Goal: Task Accomplishment & Management: Use online tool/utility

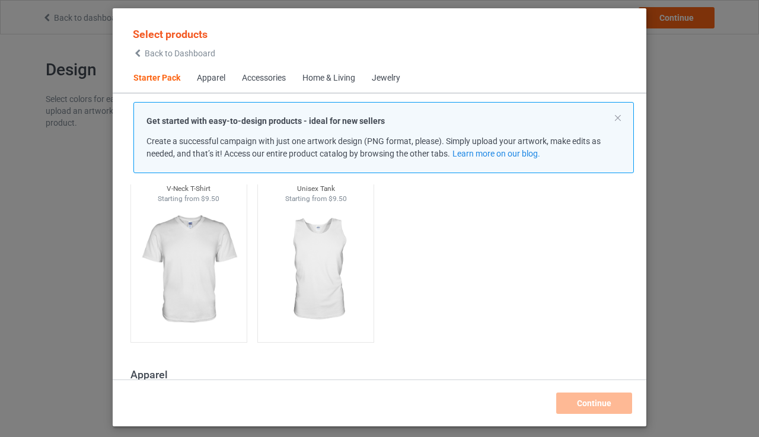
scroll to position [271, 0]
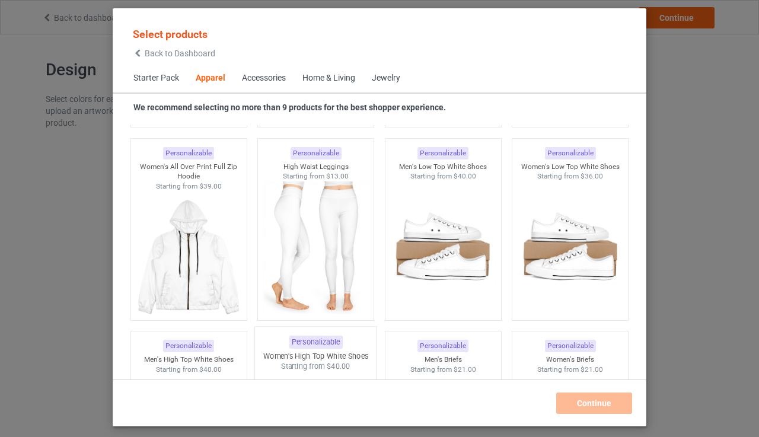
scroll to position [1228, 0]
click at [187, 259] on img at bounding box center [189, 258] width 112 height 139
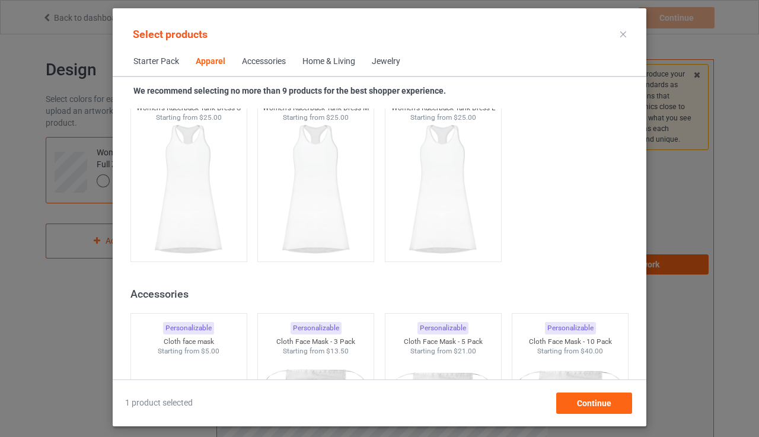
scroll to position [2435, 0]
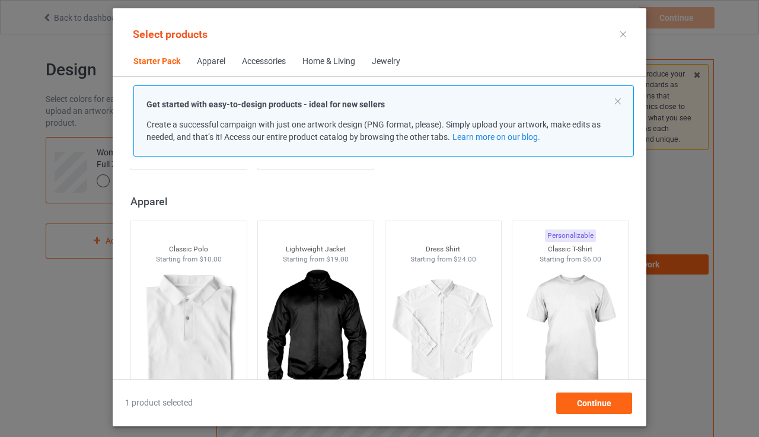
scroll to position [418, 0]
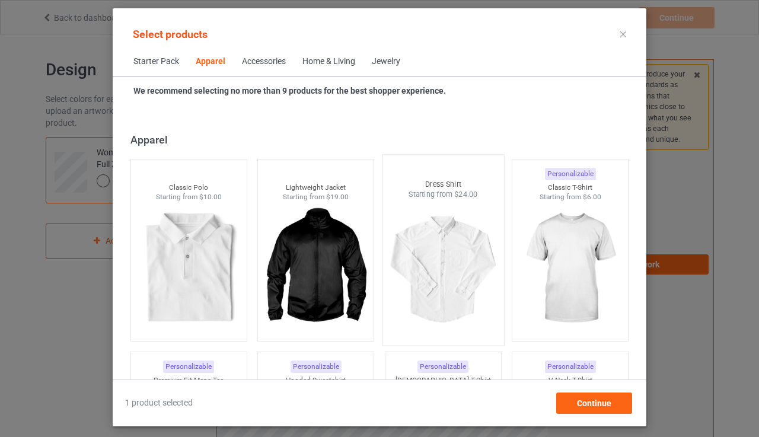
scroll to position [486, 0]
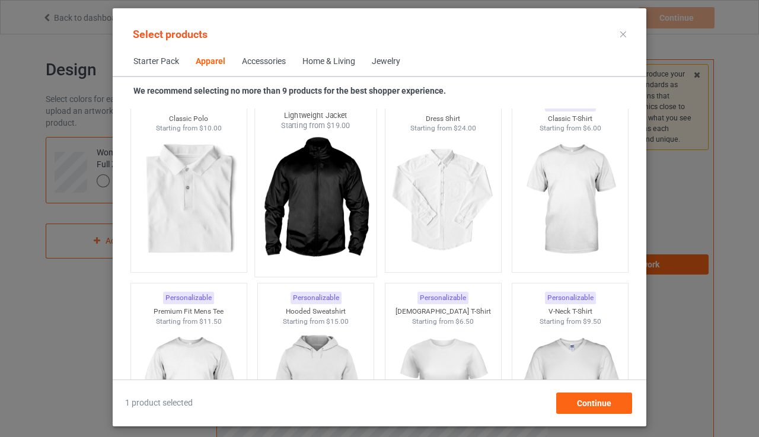
click at [326, 204] on img at bounding box center [316, 200] width 112 height 139
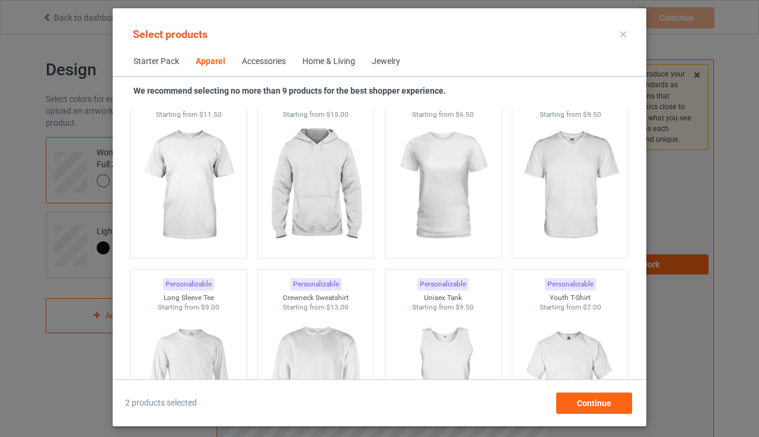
scroll to position [696, 0]
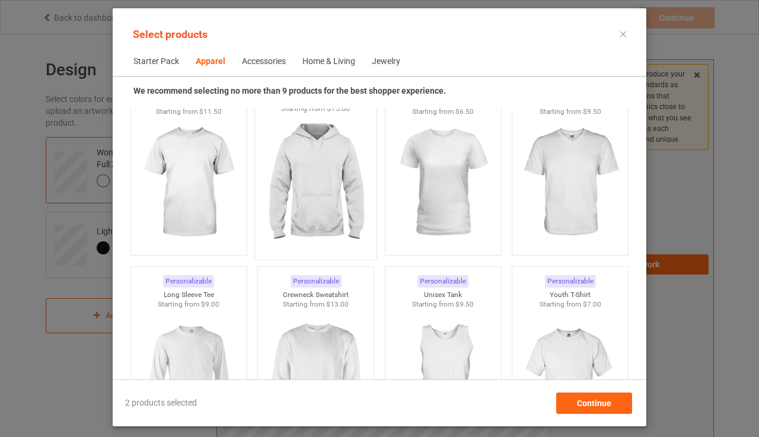
click at [325, 184] on img at bounding box center [316, 183] width 112 height 139
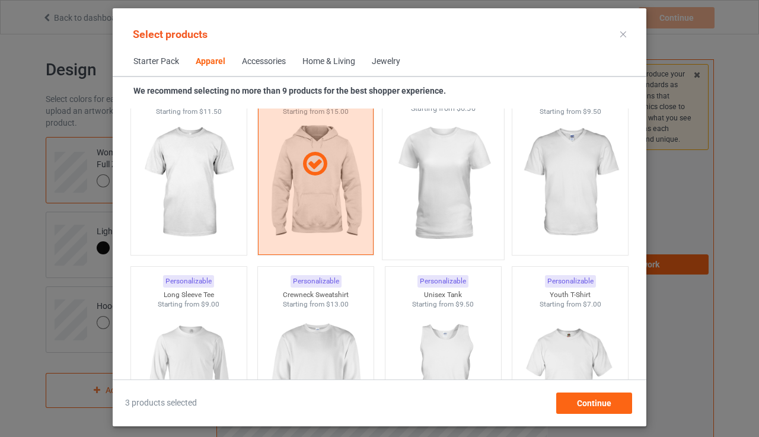
scroll to position [793, 0]
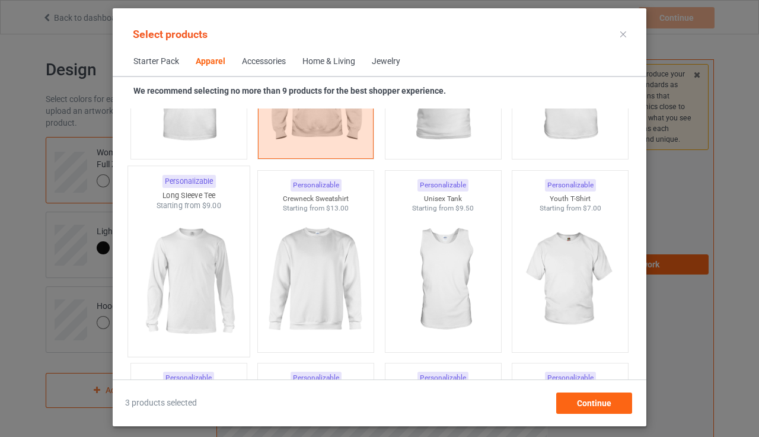
click at [229, 295] on img at bounding box center [189, 280] width 112 height 139
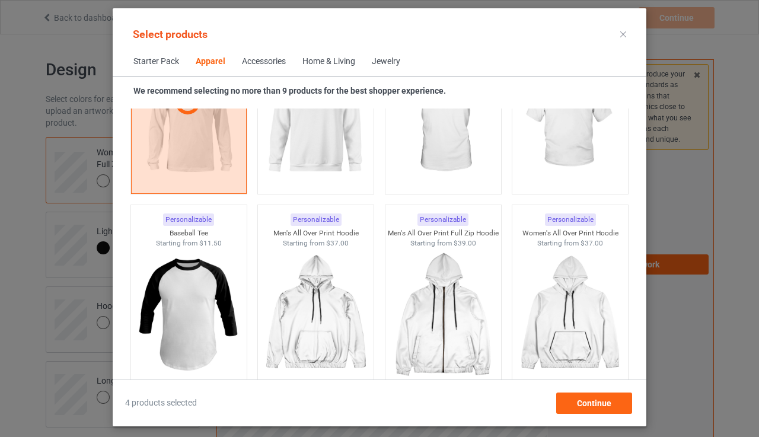
scroll to position [952, 0]
click at [593, 410] on div "Continue" at bounding box center [594, 403] width 76 height 21
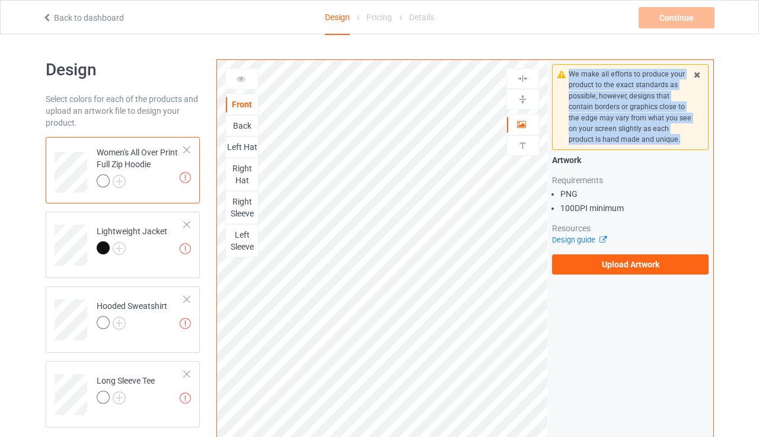
drag, startPoint x: 626, startPoint y: 134, endPoint x: 565, endPoint y: 69, distance: 89.4
click at [565, 69] on div "We make all efforts to produce your product to the exact standards as possible,…" at bounding box center [630, 107] width 157 height 86
copy div "We make all efforts to produce your product to the exact standards as possible,…"
click at [596, 116] on div "We make all efforts to produce your product to the exact standards as possible,…" at bounding box center [631, 107] width 124 height 77
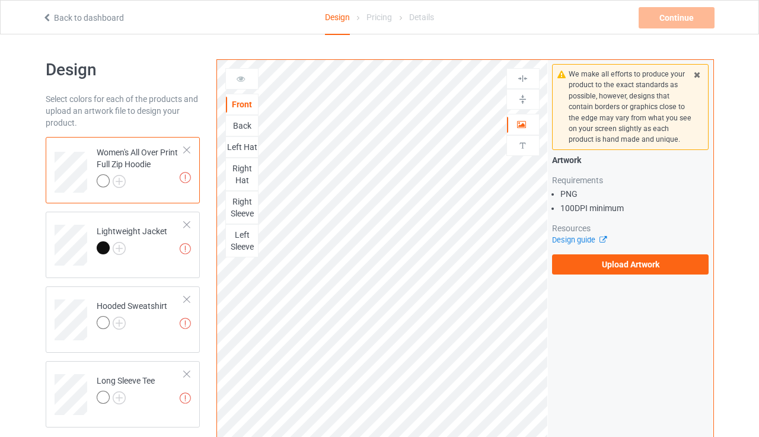
click at [244, 78] on icon at bounding box center [241, 77] width 10 height 8
click at [186, 172] on img at bounding box center [185, 177] width 11 height 11
click at [239, 123] on div "Back" at bounding box center [242, 126] width 32 height 12
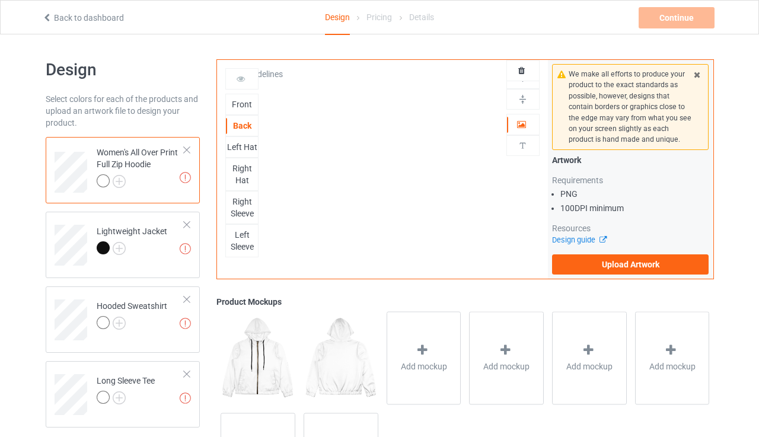
click at [240, 147] on div "Left Hat" at bounding box center [242, 147] width 32 height 12
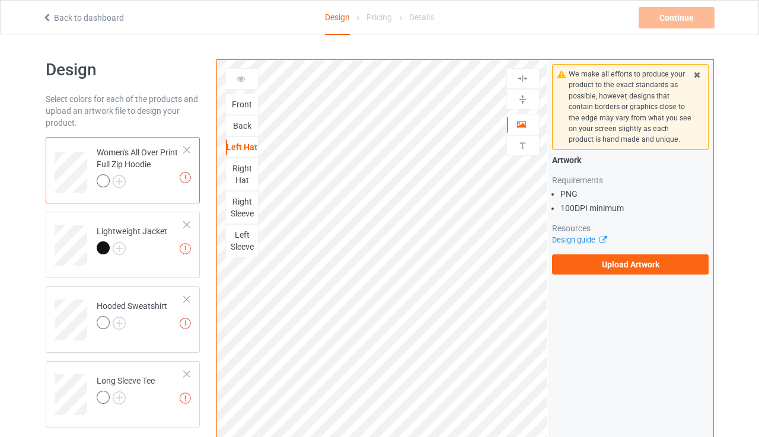
click at [246, 173] on div "Right Hat" at bounding box center [242, 175] width 32 height 24
click at [247, 201] on div "Right Sleeve" at bounding box center [242, 208] width 32 height 24
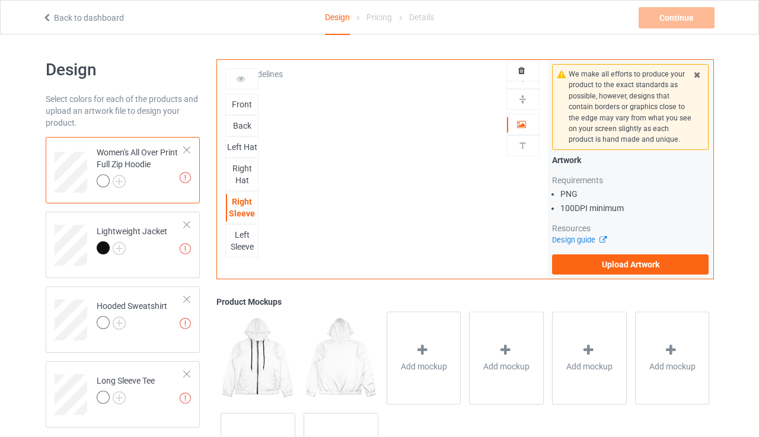
click at [247, 232] on div "Left Sleeve" at bounding box center [242, 241] width 32 height 24
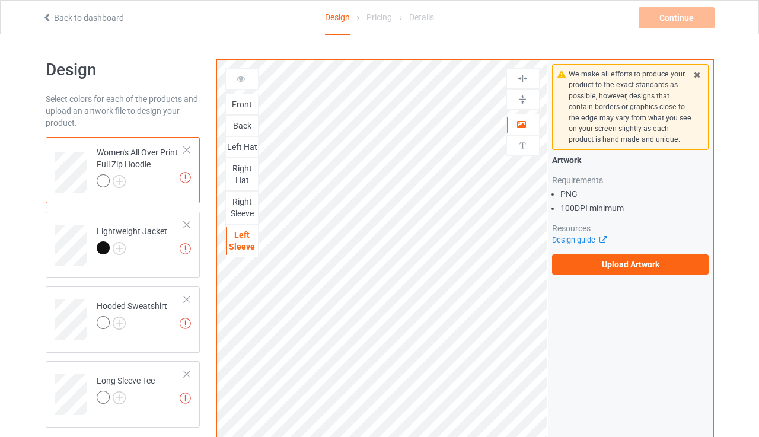
click at [241, 106] on div "Front" at bounding box center [242, 104] width 32 height 12
click at [161, 179] on div at bounding box center [141, 182] width 88 height 17
click at [165, 254] on div at bounding box center [132, 249] width 71 height 17
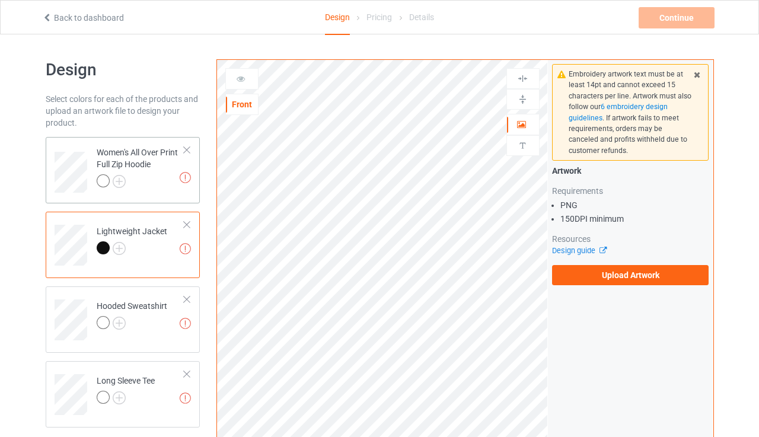
click at [158, 174] on div at bounding box center [141, 182] width 88 height 17
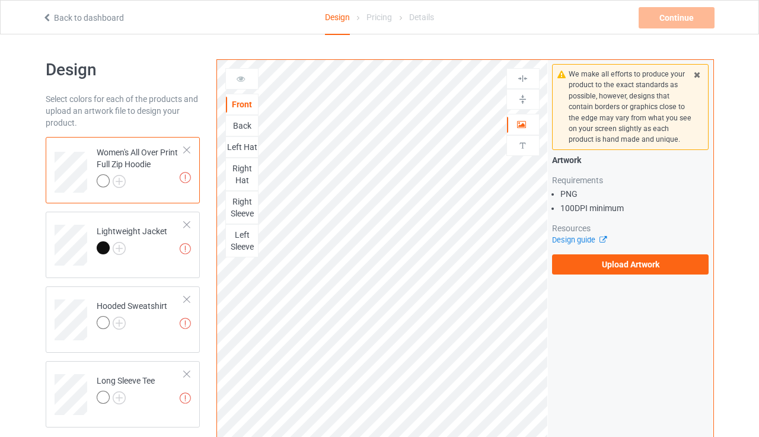
click at [185, 148] on div at bounding box center [187, 150] width 8 height 8
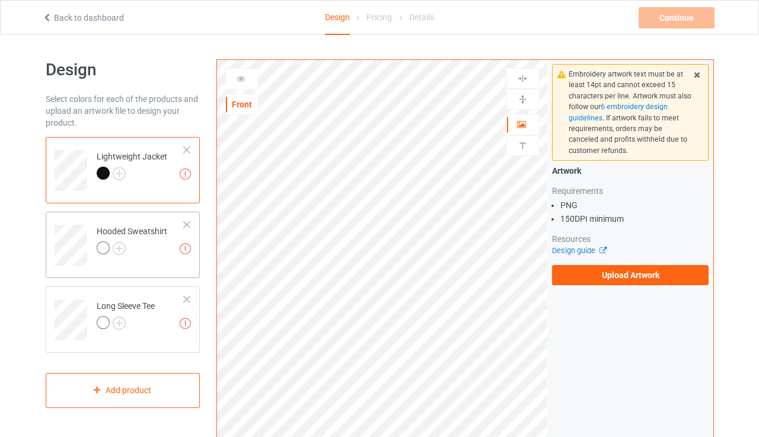
click at [156, 225] on div "Hooded Sweatshirt" at bounding box center [132, 239] width 71 height 28
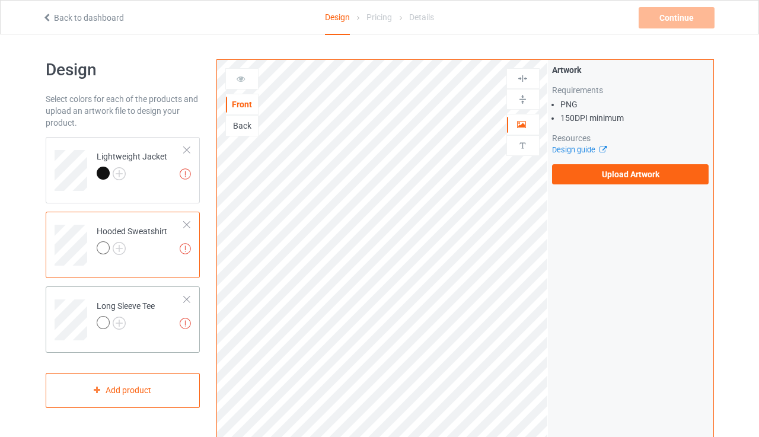
click at [155, 300] on div "Long Sleeve Tee" at bounding box center [126, 314] width 58 height 28
click at [243, 117] on div "Back" at bounding box center [241, 125] width 33 height 21
click at [243, 126] on div "Back" at bounding box center [242, 126] width 32 height 12
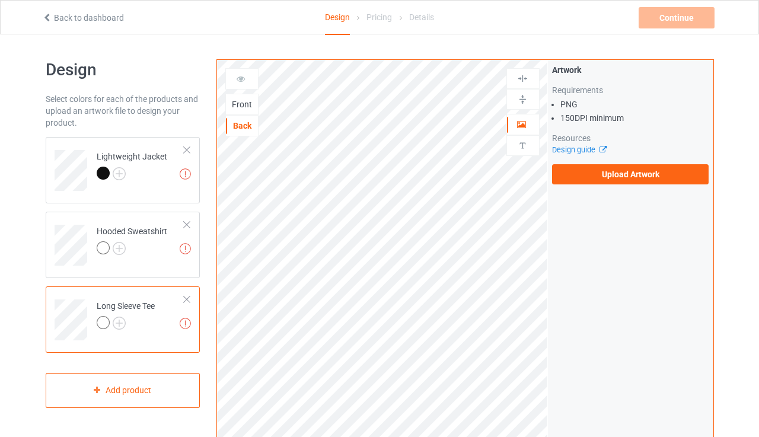
click at [241, 107] on div "Front" at bounding box center [242, 104] width 32 height 12
click at [132, 186] on td "Missing artworks Lightweight Jacket" at bounding box center [140, 166] width 101 height 49
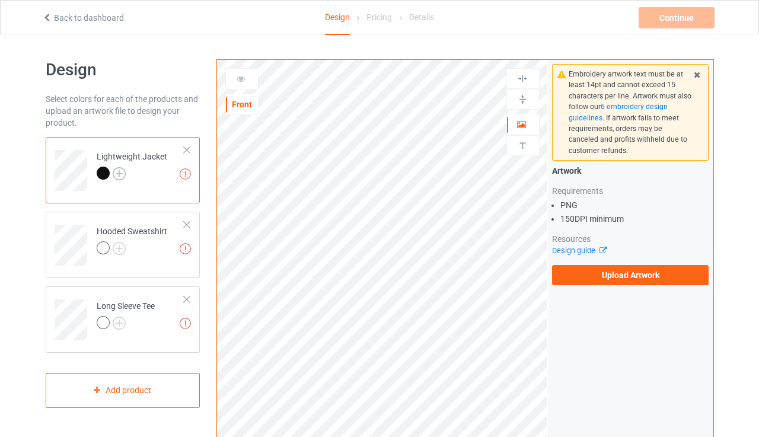
click at [120, 171] on img at bounding box center [119, 173] width 13 height 13
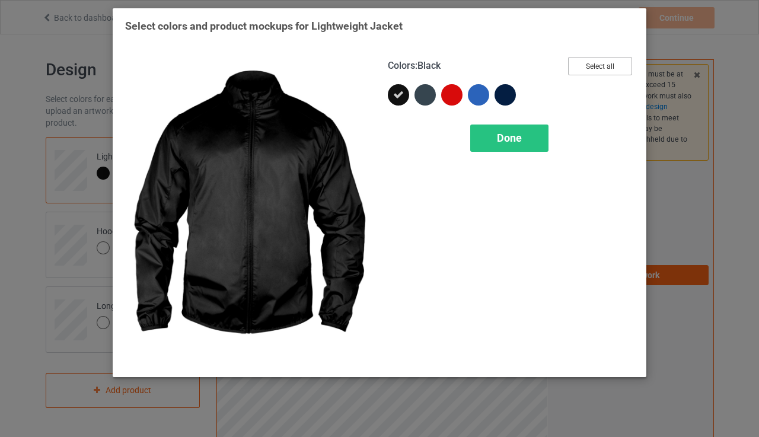
click at [594, 65] on button "Select all" at bounding box center [600, 66] width 64 height 18
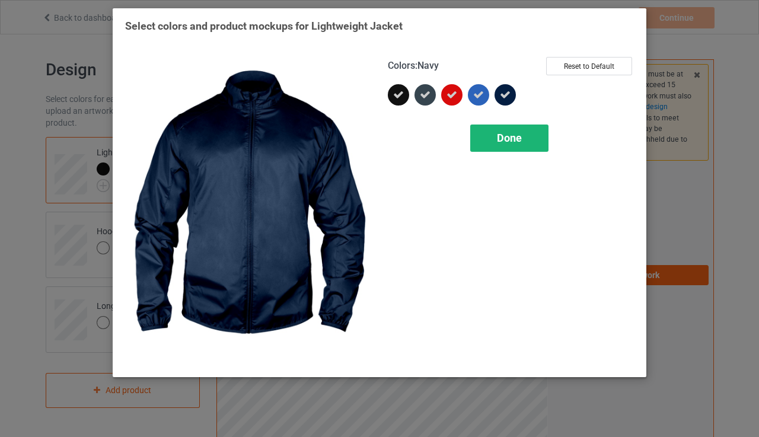
click at [502, 141] on span "Done" at bounding box center [509, 138] width 25 height 12
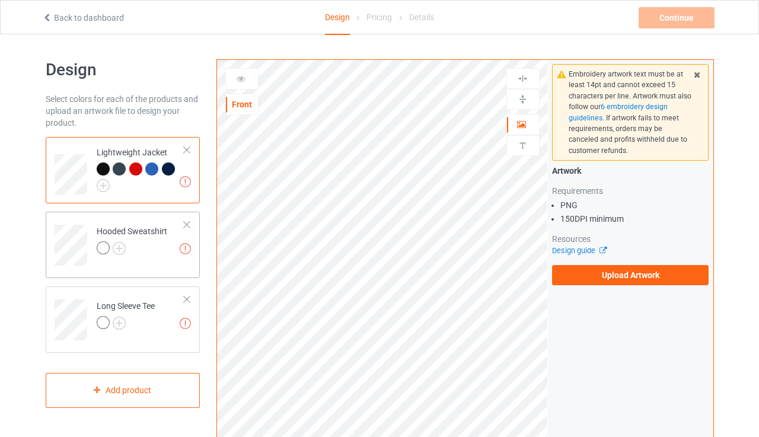
click at [134, 241] on div at bounding box center [132, 249] width 71 height 17
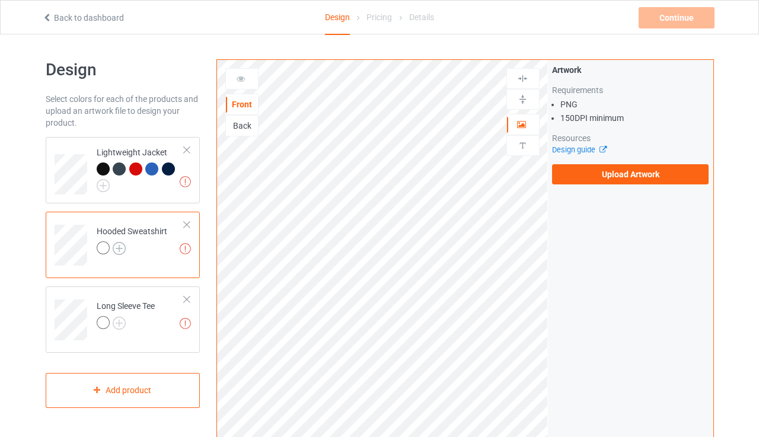
click at [121, 247] on img at bounding box center [119, 248] width 13 height 13
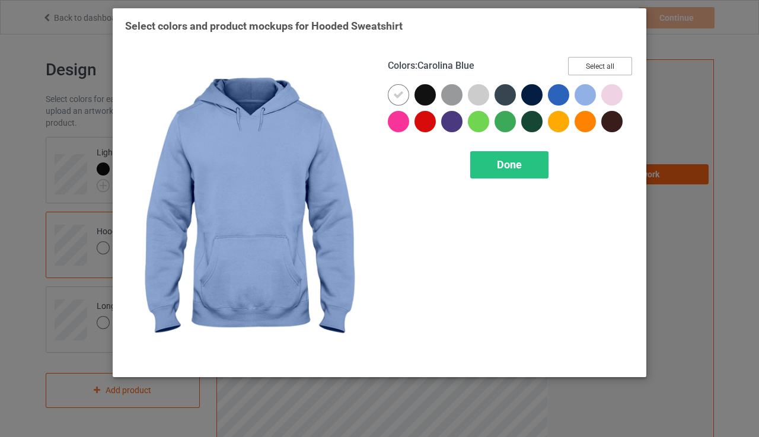
click at [608, 63] on button "Select all" at bounding box center [600, 66] width 64 height 18
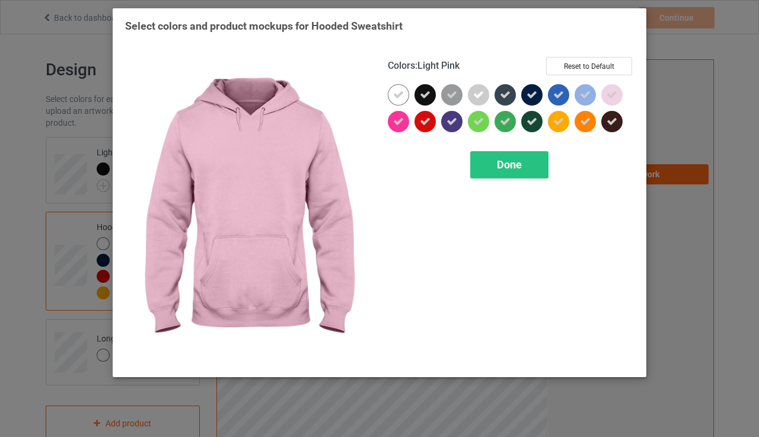
click at [612, 91] on icon at bounding box center [612, 95] width 11 height 11
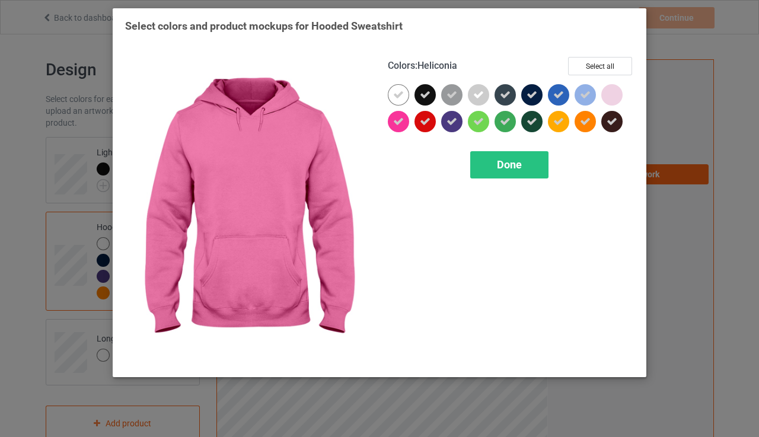
click at [403, 119] on icon at bounding box center [398, 121] width 11 height 11
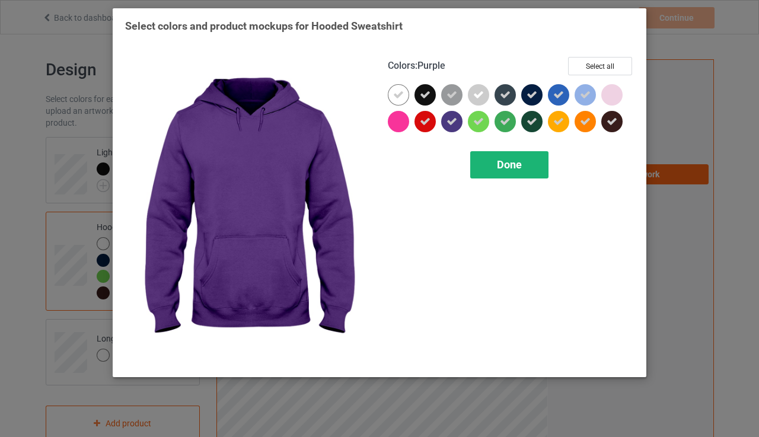
click at [501, 156] on div "Done" at bounding box center [509, 164] width 78 height 27
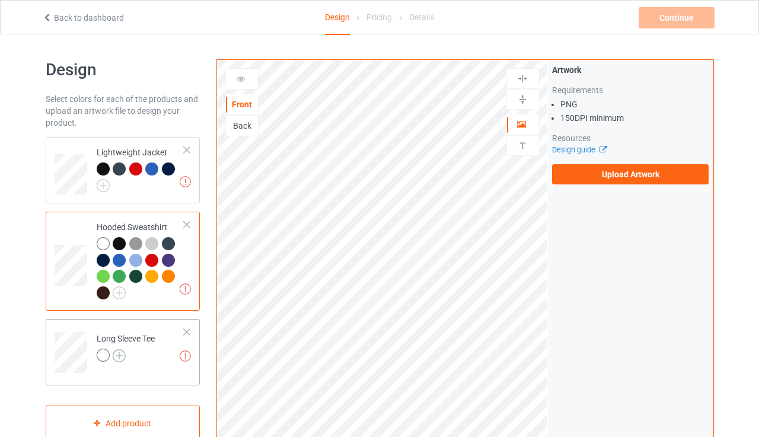
click at [122, 355] on img at bounding box center [119, 355] width 13 height 13
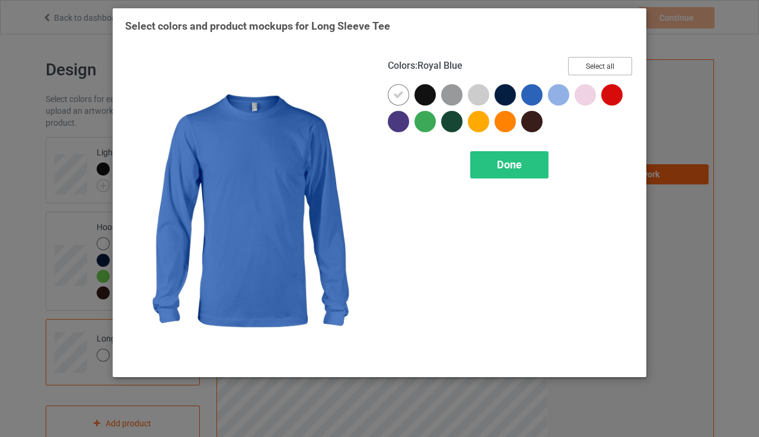
click at [586, 62] on button "Select all" at bounding box center [600, 66] width 64 height 18
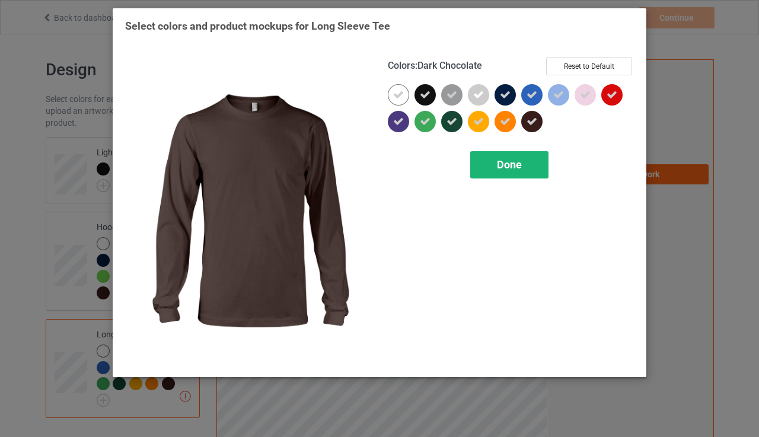
click at [515, 168] on span "Done" at bounding box center [509, 164] width 25 height 12
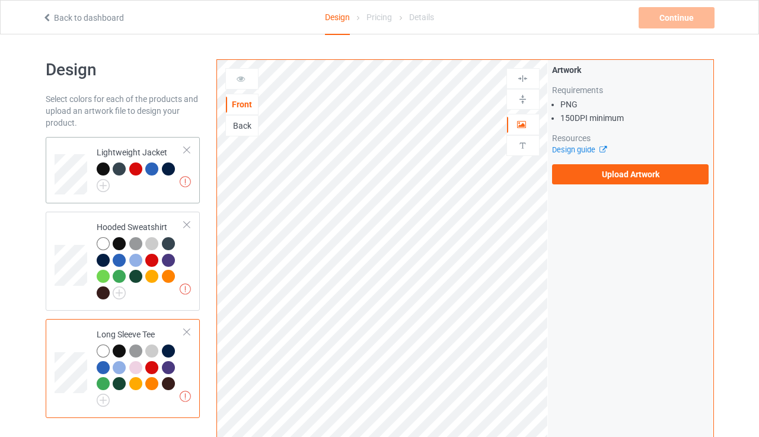
click at [117, 171] on div at bounding box center [119, 169] width 13 height 13
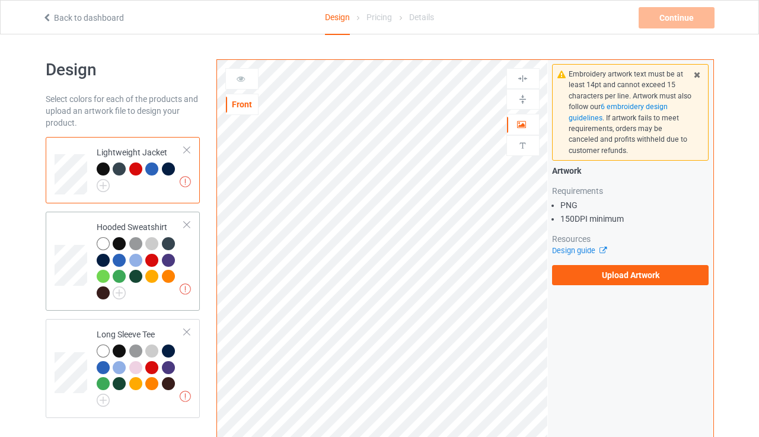
click at [107, 263] on div at bounding box center [105, 262] width 17 height 17
click at [609, 272] on label "Upload Artwork" at bounding box center [630, 275] width 157 height 20
click at [0, 0] on input "Upload Artwork" at bounding box center [0, 0] width 0 height 0
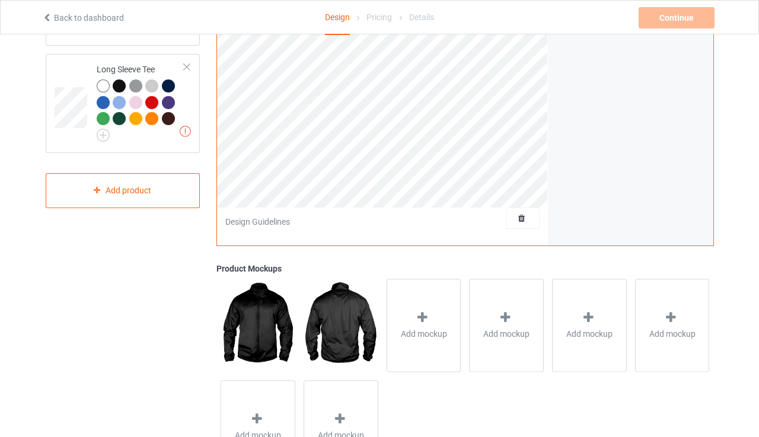
scroll to position [266, 0]
click at [348, 314] on img at bounding box center [341, 324] width 74 height 93
click at [334, 329] on img at bounding box center [341, 324] width 74 height 93
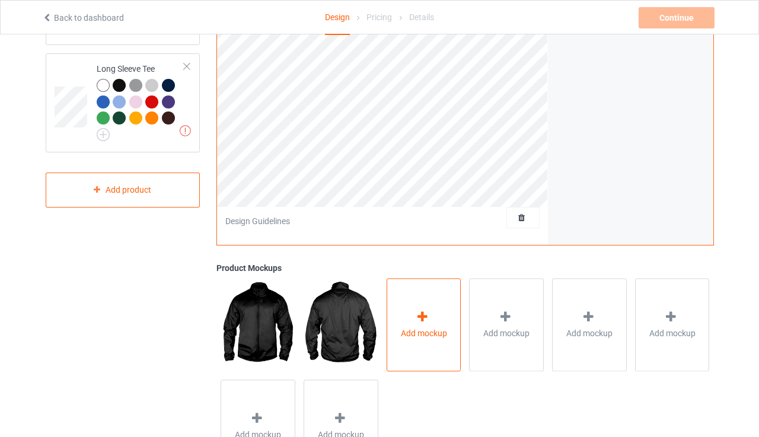
click at [420, 332] on span "Add mockup" at bounding box center [424, 333] width 46 height 12
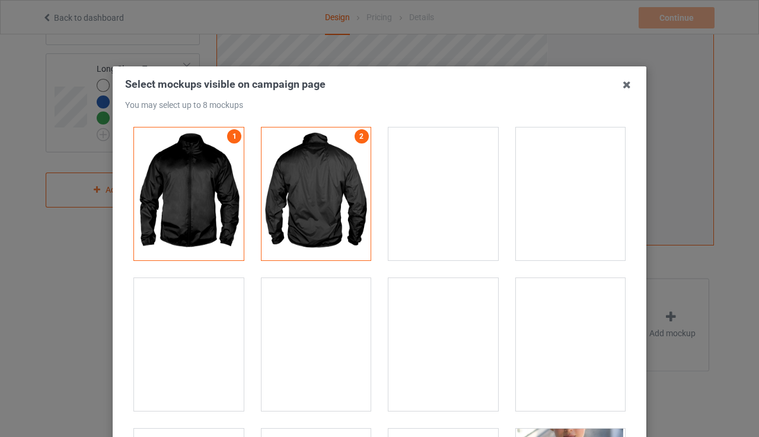
scroll to position [0, 0]
click at [351, 171] on div at bounding box center [317, 194] width 110 height 133
click at [238, 140] on link "1" at bounding box center [234, 136] width 14 height 14
click at [362, 135] on link "2" at bounding box center [362, 136] width 14 height 14
click at [232, 140] on link "1" at bounding box center [234, 136] width 14 height 14
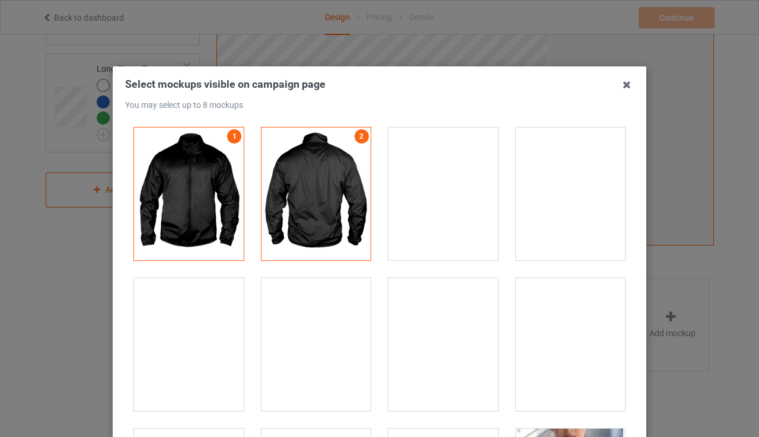
click at [428, 187] on div at bounding box center [444, 194] width 110 height 133
click at [346, 159] on div at bounding box center [317, 194] width 110 height 133
click at [200, 181] on div at bounding box center [189, 194] width 110 height 133
click at [457, 170] on div at bounding box center [444, 194] width 110 height 133
click at [341, 169] on div at bounding box center [317, 194] width 110 height 133
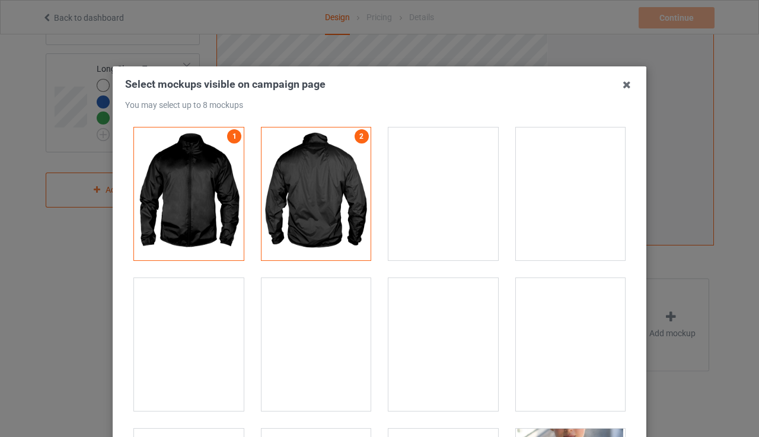
click at [219, 174] on div at bounding box center [189, 194] width 110 height 133
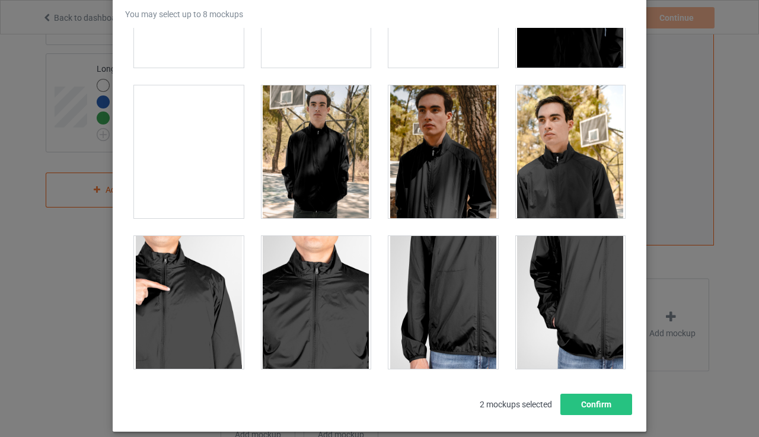
scroll to position [100, 0]
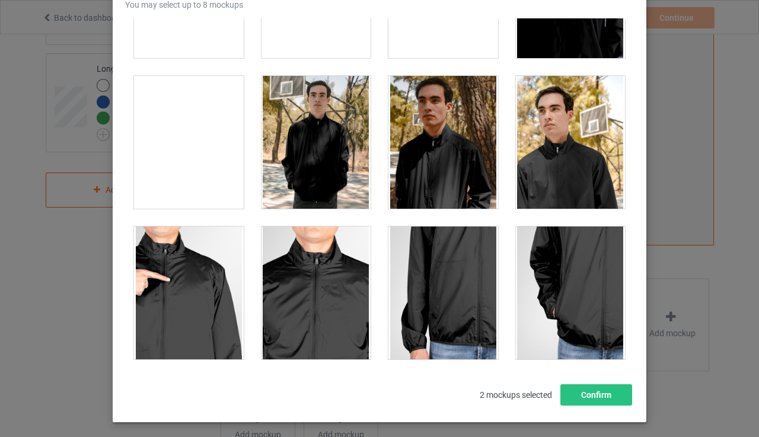
click at [164, 295] on div at bounding box center [189, 293] width 110 height 133
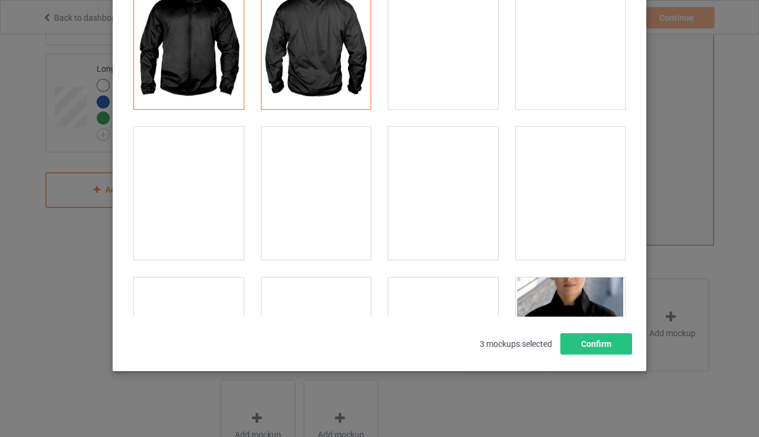
scroll to position [140, 0]
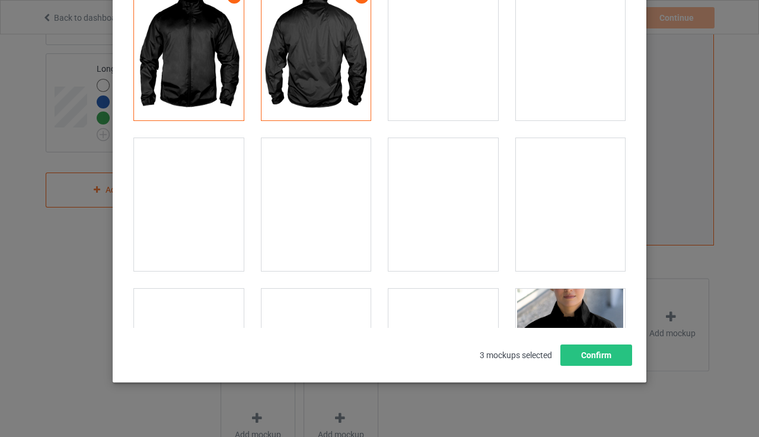
click at [547, 292] on div at bounding box center [571, 355] width 110 height 133
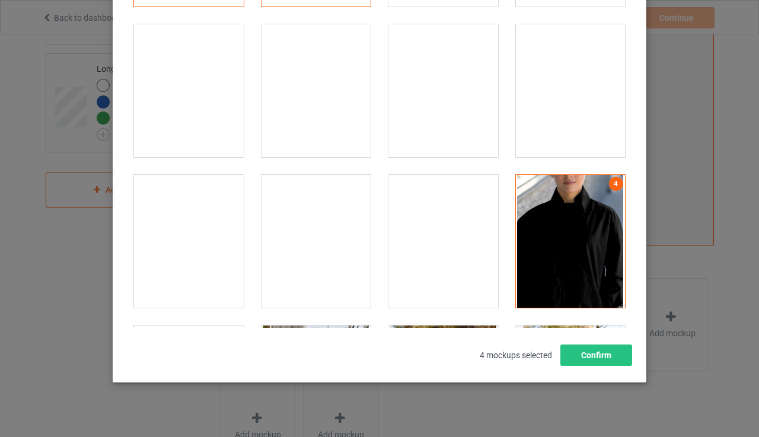
scroll to position [117, 0]
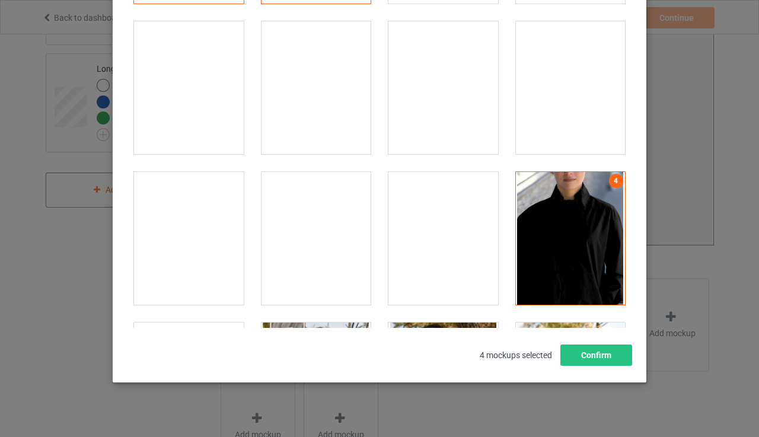
click at [556, 264] on div at bounding box center [571, 238] width 110 height 133
click at [581, 353] on button "Confirm" at bounding box center [597, 355] width 72 height 21
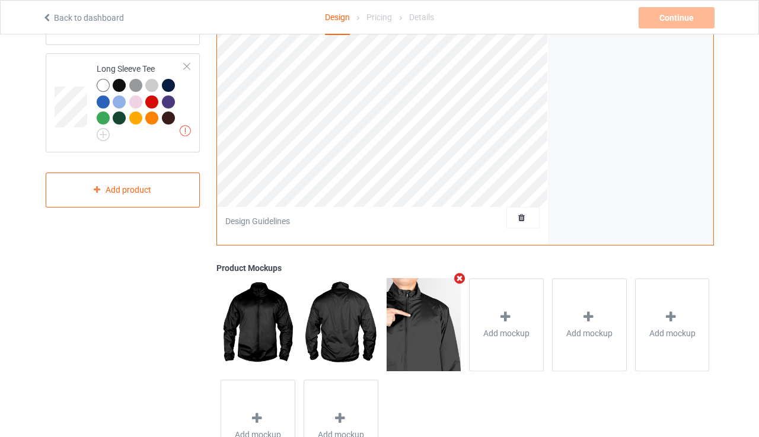
click at [335, 307] on img at bounding box center [341, 324] width 74 height 93
click at [272, 316] on img at bounding box center [258, 324] width 74 height 93
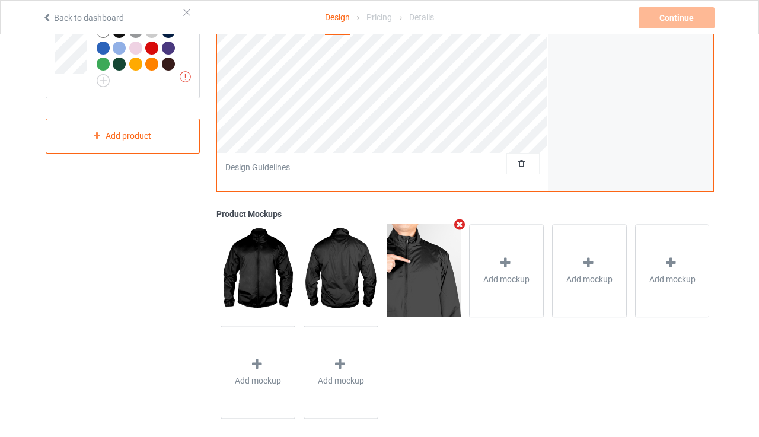
scroll to position [320, 0]
click at [460, 221] on icon "Remove mockup" at bounding box center [460, 224] width 15 height 12
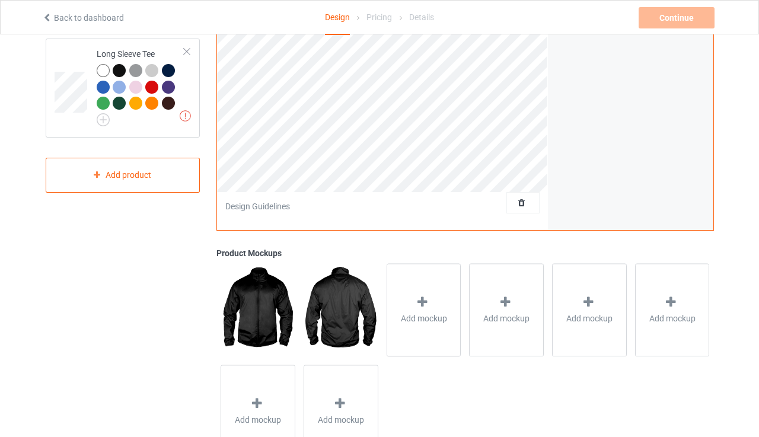
scroll to position [282, 0]
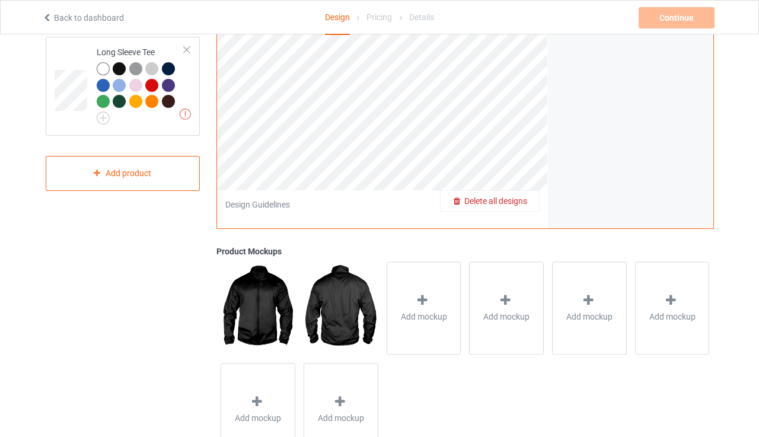
click at [517, 199] on span "Delete all designs" at bounding box center [495, 200] width 63 height 9
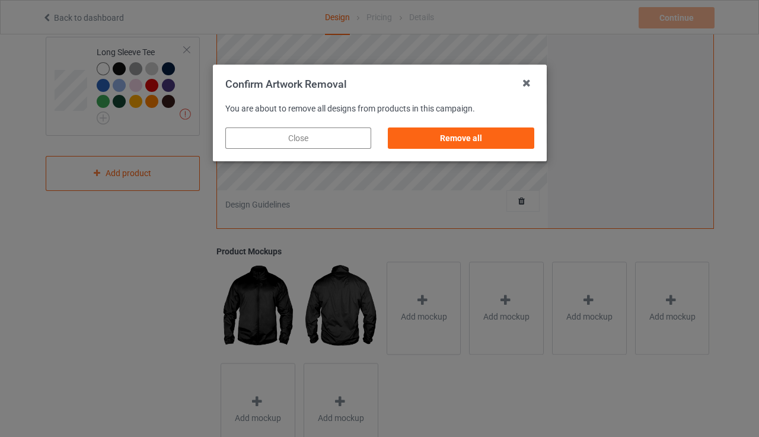
click at [346, 139] on div "Close" at bounding box center [298, 138] width 146 height 21
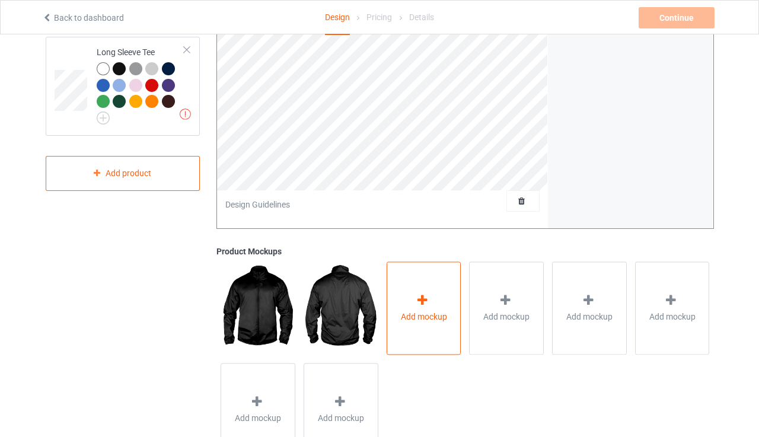
click at [409, 296] on div "Add mockup" at bounding box center [424, 308] width 75 height 93
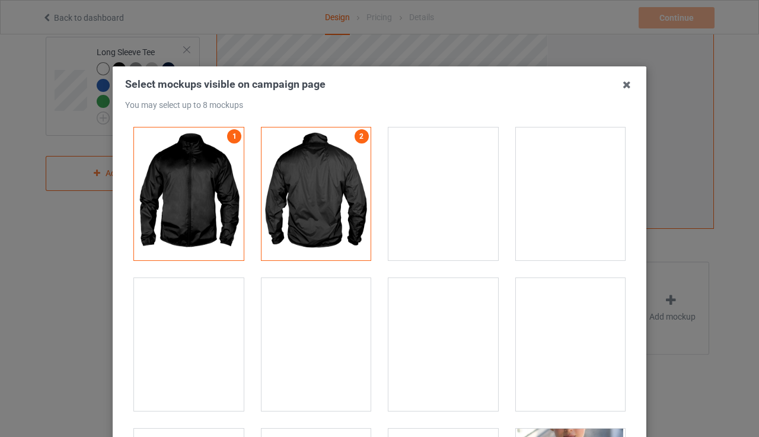
scroll to position [0, 0]
click at [629, 85] on icon at bounding box center [627, 84] width 19 height 19
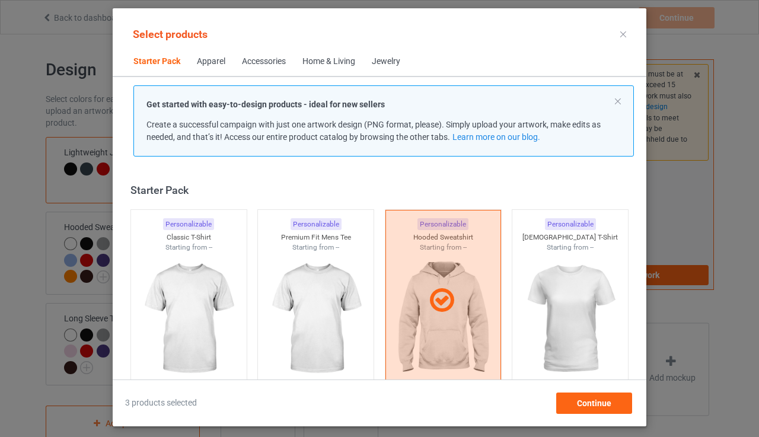
scroll to position [15, 0]
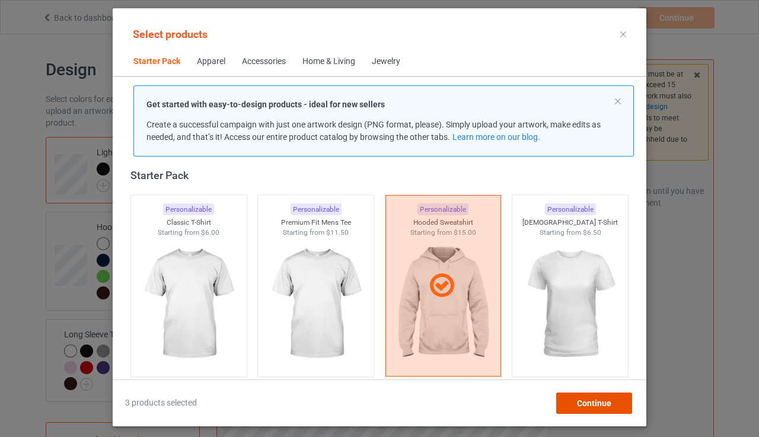
click at [586, 399] on span "Continue" at bounding box center [594, 403] width 34 height 9
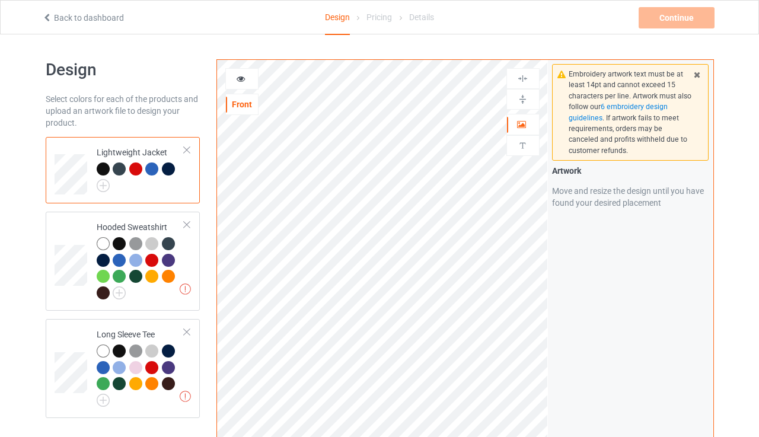
click at [246, 80] on icon at bounding box center [241, 77] width 10 height 8
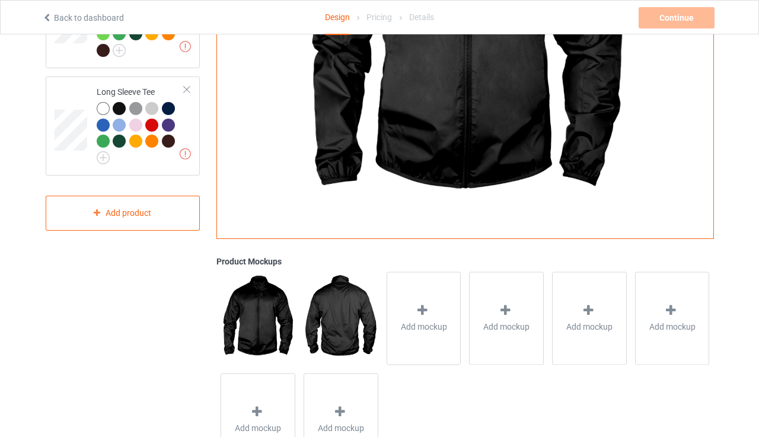
scroll to position [245, 0]
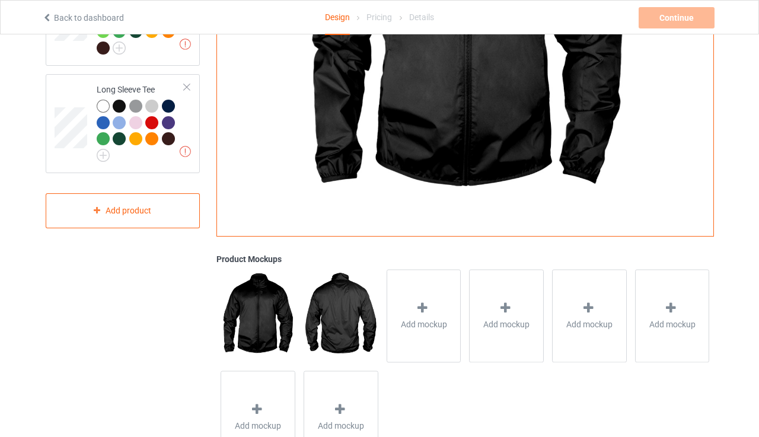
click at [349, 317] on img at bounding box center [341, 315] width 74 height 93
click at [345, 320] on img at bounding box center [341, 315] width 74 height 93
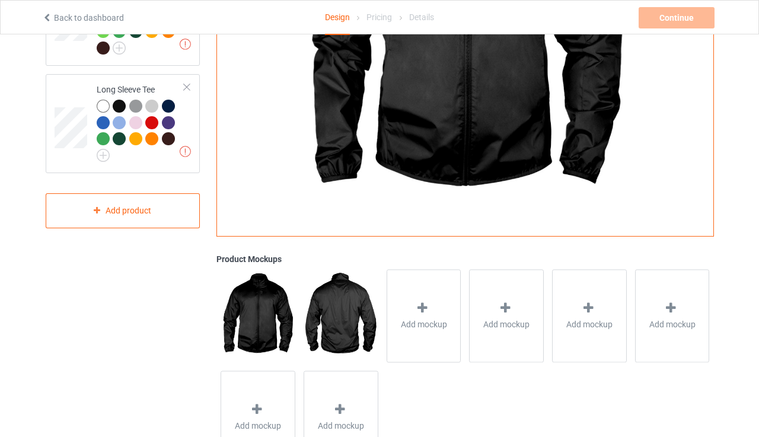
click at [345, 320] on img at bounding box center [341, 315] width 74 height 93
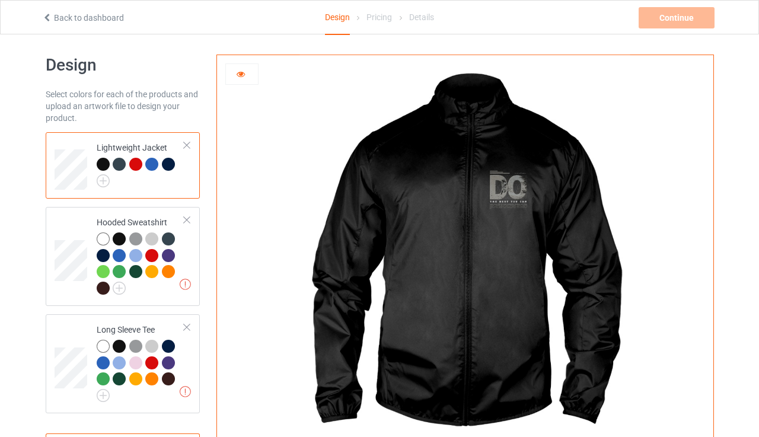
scroll to position [5, 0]
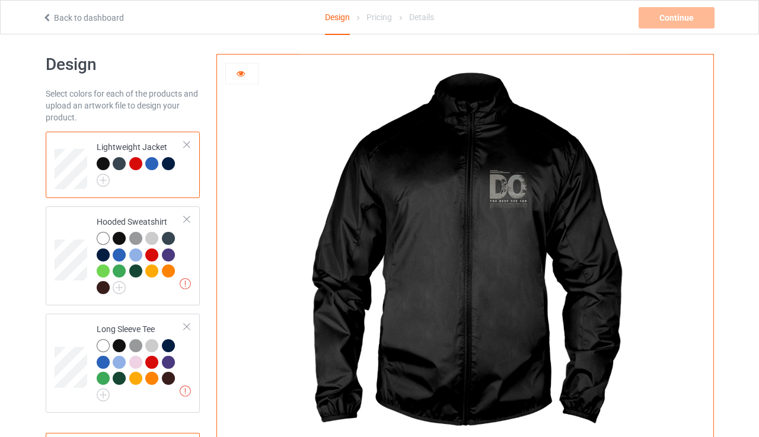
click at [245, 72] on icon at bounding box center [241, 72] width 10 height 8
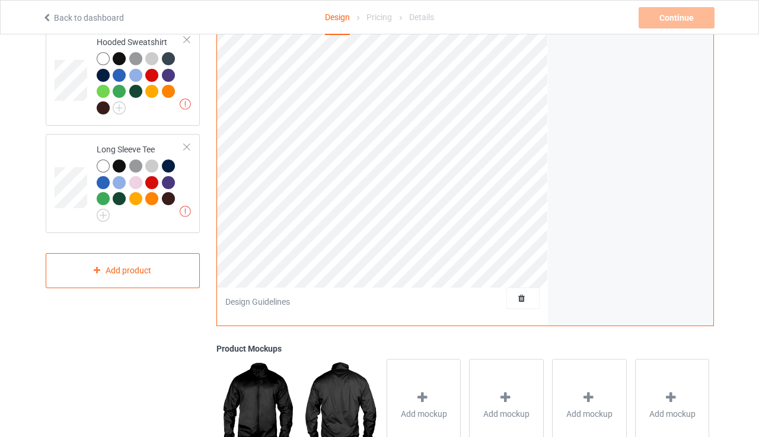
scroll to position [207, 0]
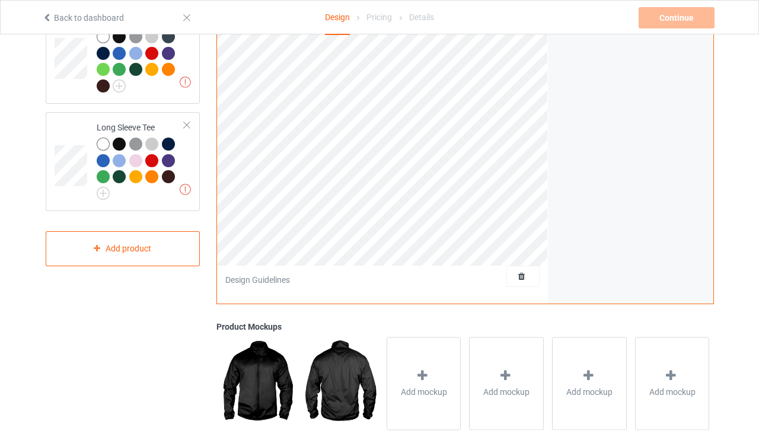
click at [338, 390] on img at bounding box center [341, 383] width 74 height 93
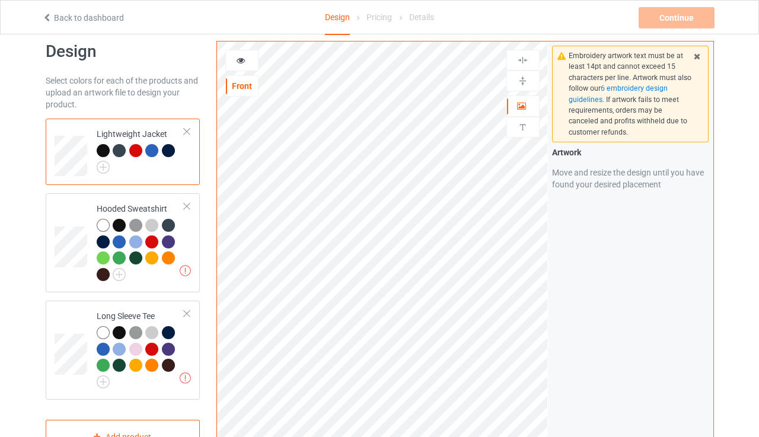
scroll to position [13, 0]
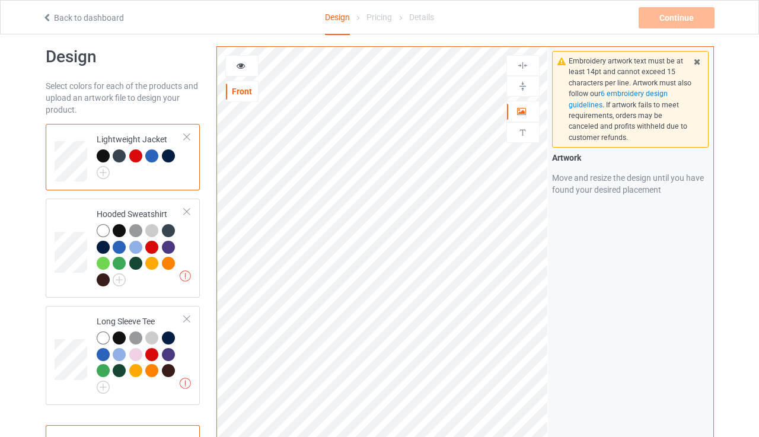
click at [245, 93] on div "Front" at bounding box center [242, 91] width 32 height 12
click at [185, 136] on div at bounding box center [187, 137] width 8 height 8
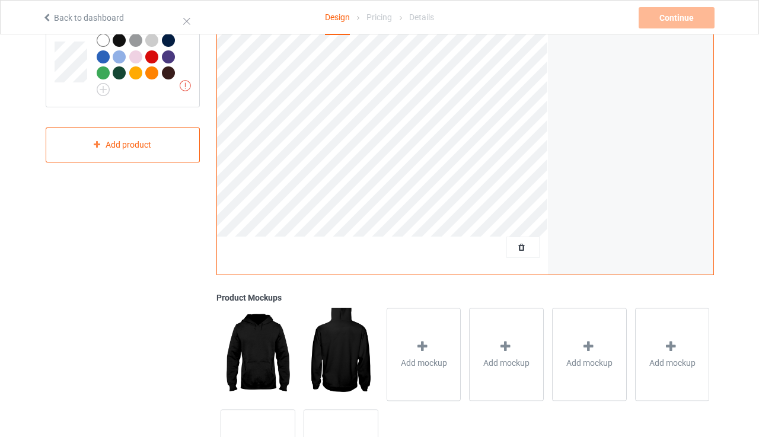
scroll to position [237, 0]
click at [347, 357] on img at bounding box center [341, 353] width 74 height 93
click at [272, 343] on img at bounding box center [258, 353] width 74 height 93
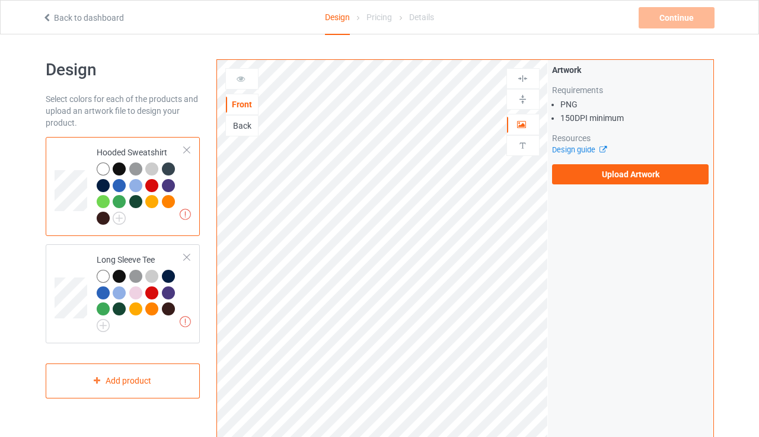
scroll to position [0, 0]
click at [240, 126] on div "Back" at bounding box center [242, 126] width 32 height 12
click at [245, 79] on icon at bounding box center [241, 77] width 10 height 8
click at [116, 166] on div at bounding box center [119, 169] width 13 height 13
click at [119, 170] on div at bounding box center [119, 169] width 13 height 13
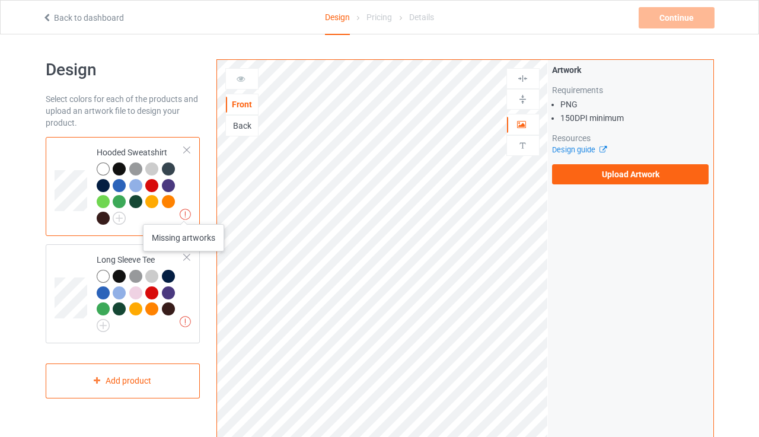
click at [184, 212] on img at bounding box center [185, 214] width 11 height 11
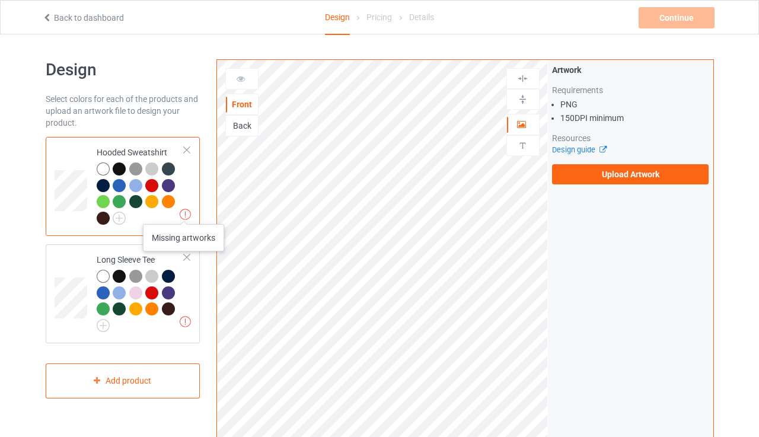
click at [184, 212] on img at bounding box center [185, 214] width 11 height 11
click at [169, 163] on div at bounding box center [168, 169] width 13 height 13
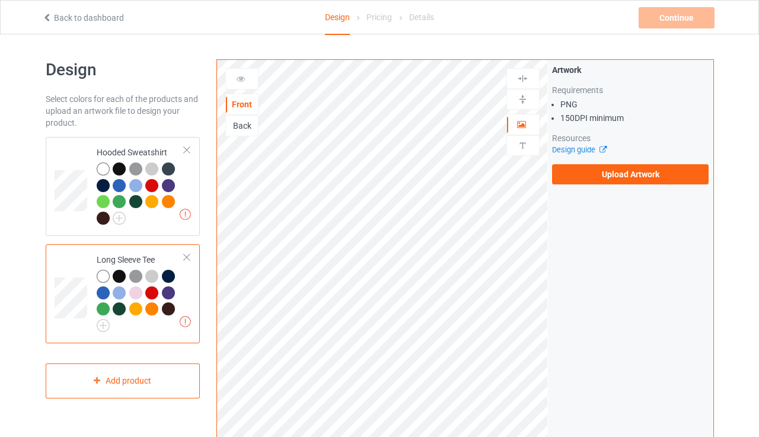
click at [133, 273] on div at bounding box center [135, 276] width 13 height 13
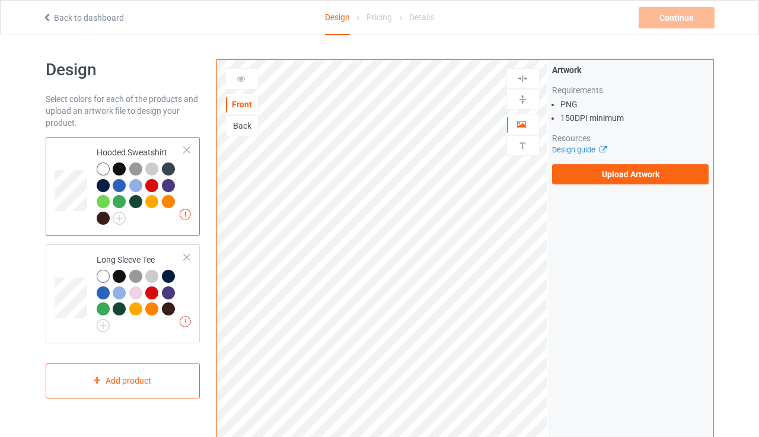
click at [66, 162] on td at bounding box center [73, 187] width 36 height 90
click at [70, 214] on td at bounding box center [73, 187] width 36 height 90
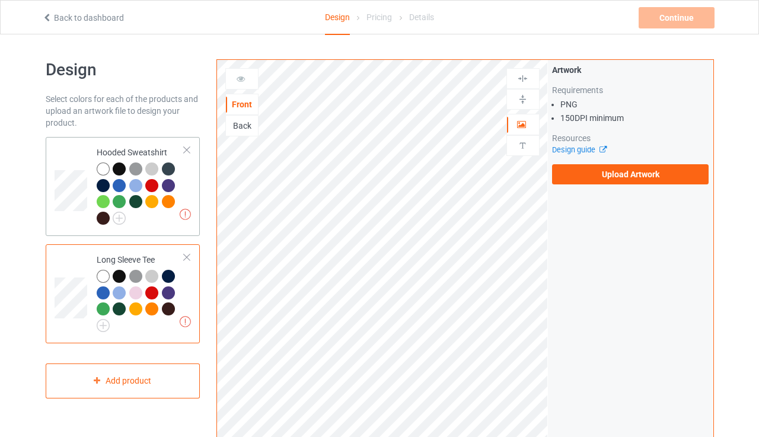
click at [74, 155] on td at bounding box center [73, 187] width 36 height 90
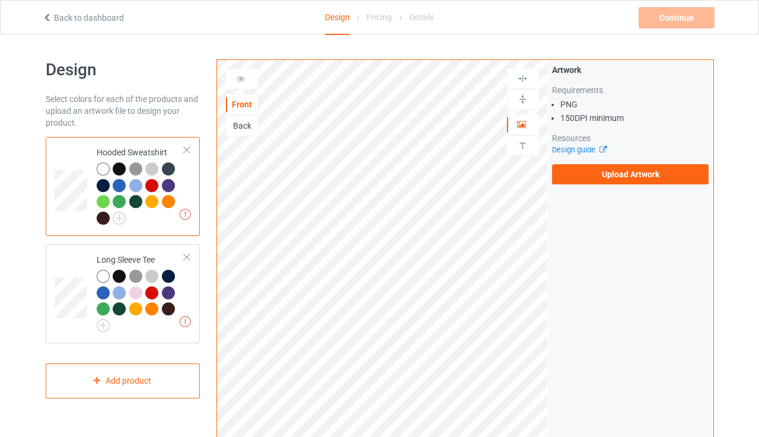
click at [116, 167] on div at bounding box center [119, 169] width 13 height 13
click at [73, 214] on td at bounding box center [73, 187] width 36 height 90
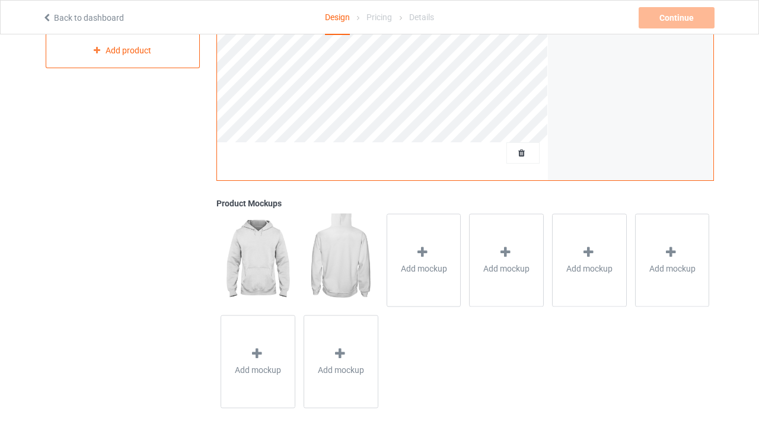
scroll to position [330, 0]
click at [330, 254] on img at bounding box center [341, 260] width 74 height 93
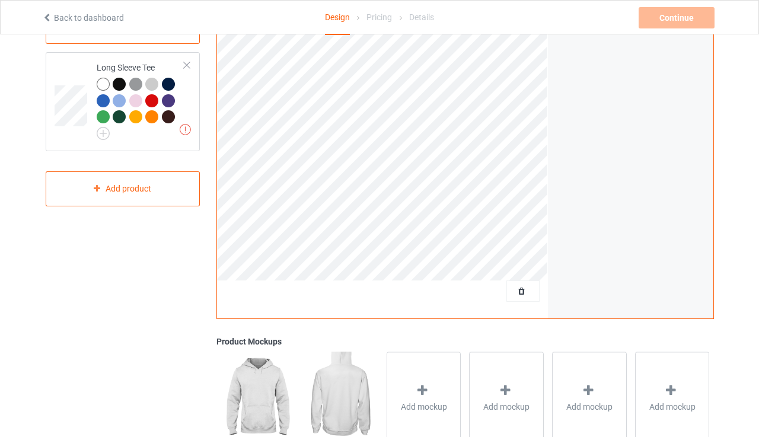
scroll to position [34, 0]
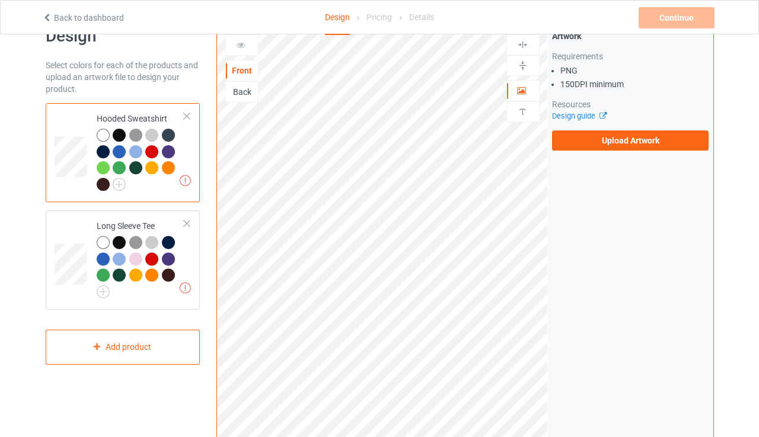
click at [237, 88] on div "Back" at bounding box center [242, 92] width 32 height 12
click at [243, 86] on div "Back" at bounding box center [242, 92] width 32 height 12
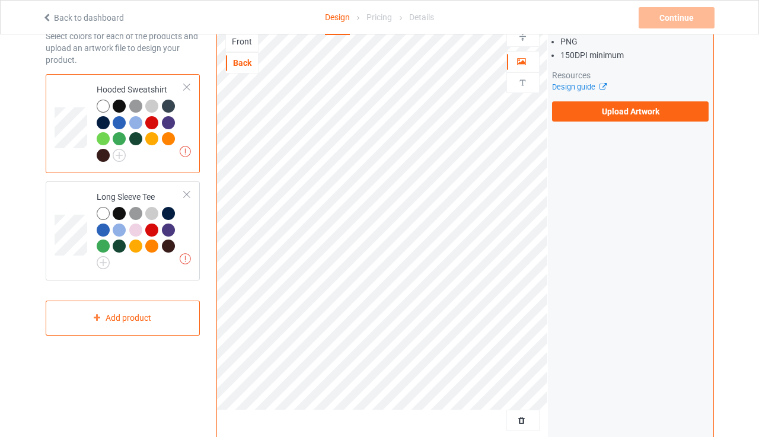
scroll to position [61, 0]
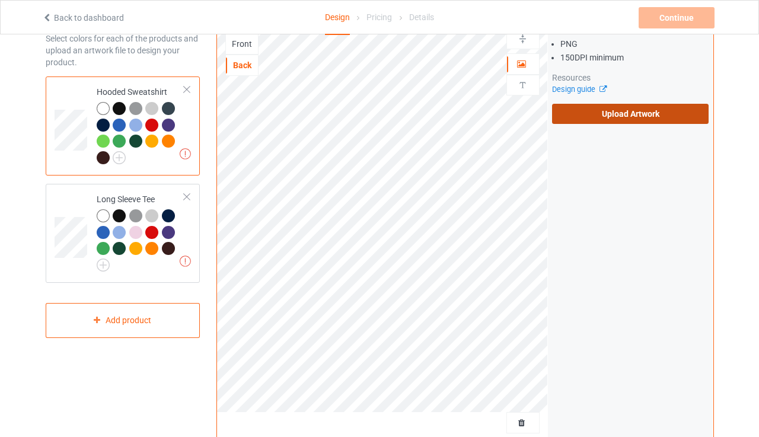
click at [636, 107] on label "Upload Artwork" at bounding box center [630, 114] width 157 height 20
click at [0, 0] on input "Upload Artwork" at bounding box center [0, 0] width 0 height 0
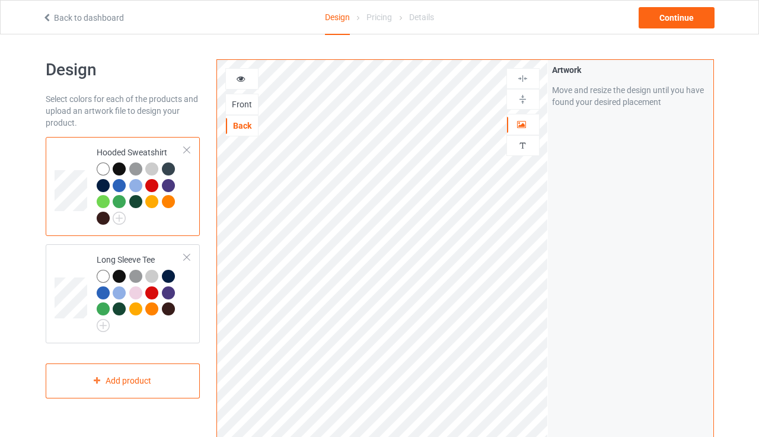
click at [243, 72] on div at bounding box center [241, 78] width 33 height 21
click at [244, 81] on icon at bounding box center [241, 77] width 10 height 8
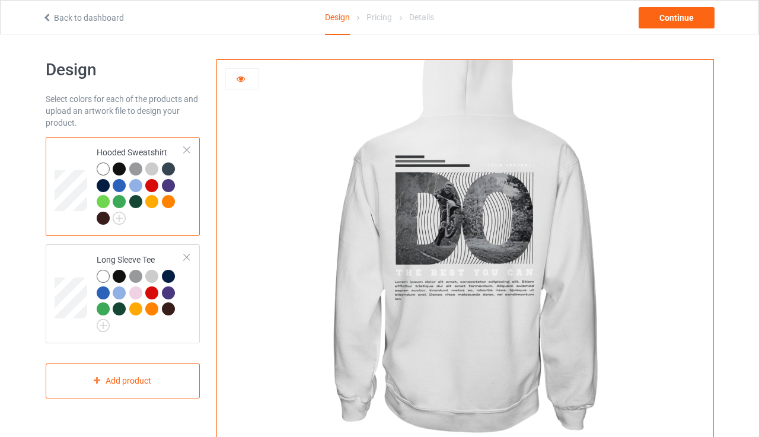
click at [119, 164] on div at bounding box center [119, 169] width 13 height 13
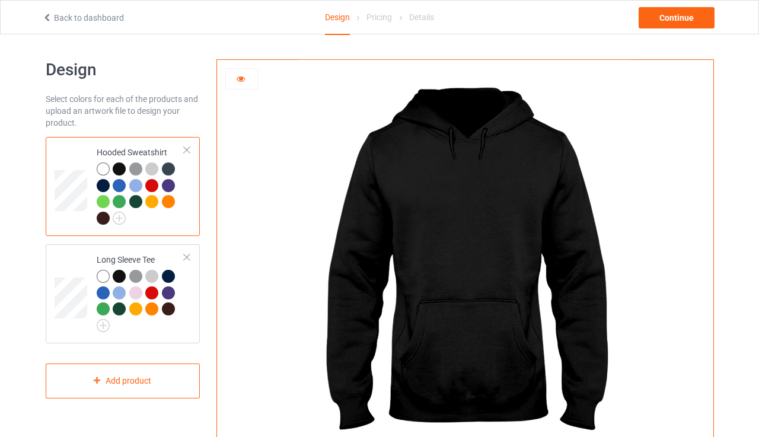
click at [119, 185] on div at bounding box center [119, 185] width 13 height 13
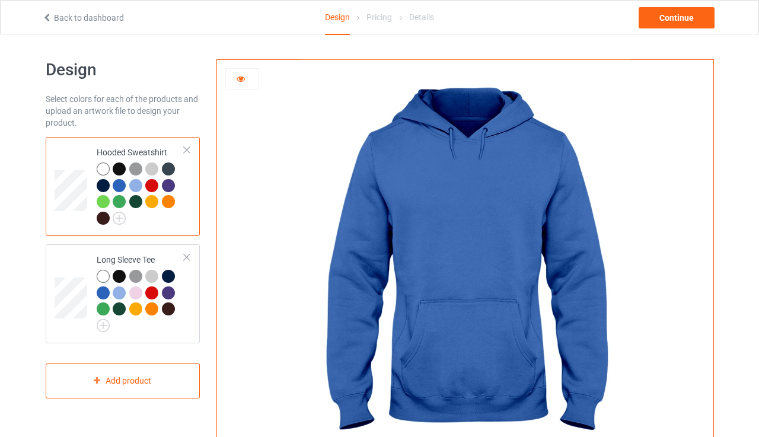
click at [117, 166] on div at bounding box center [119, 169] width 13 height 13
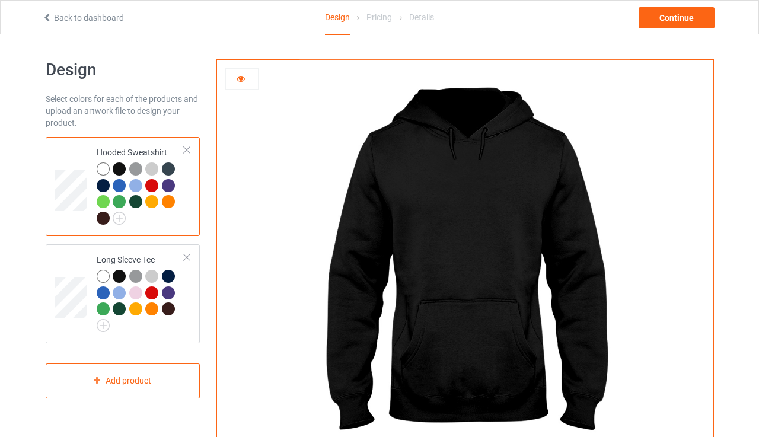
click at [241, 79] on icon at bounding box center [241, 77] width 10 height 8
click at [123, 275] on div at bounding box center [119, 276] width 13 height 13
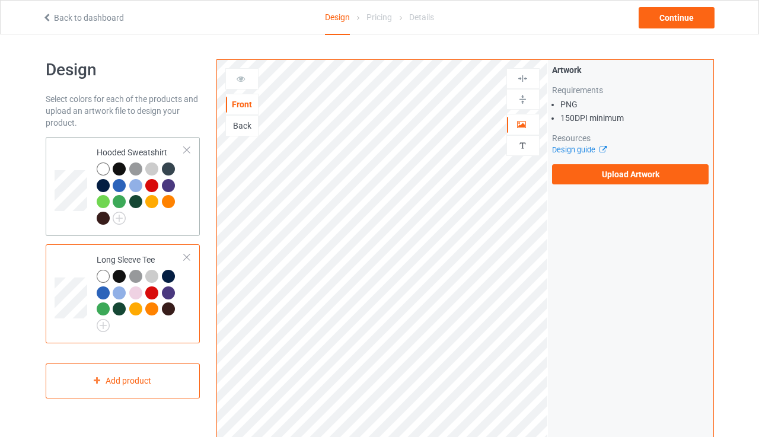
click at [121, 167] on div at bounding box center [119, 169] width 13 height 13
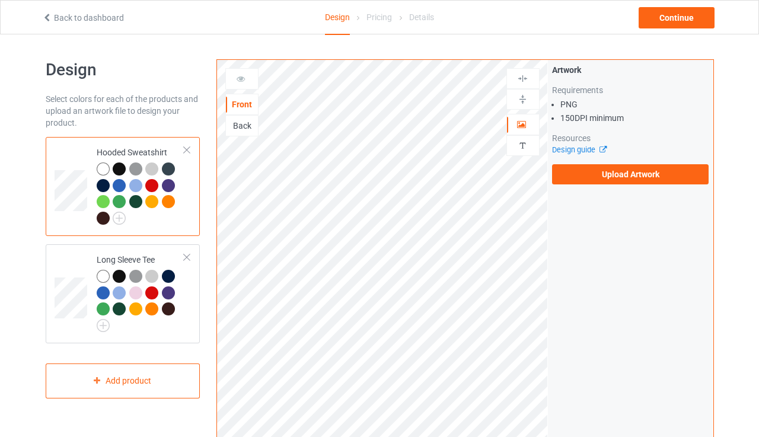
click at [244, 123] on div "Back" at bounding box center [242, 126] width 32 height 12
click at [245, 126] on div "Back" at bounding box center [242, 126] width 32 height 12
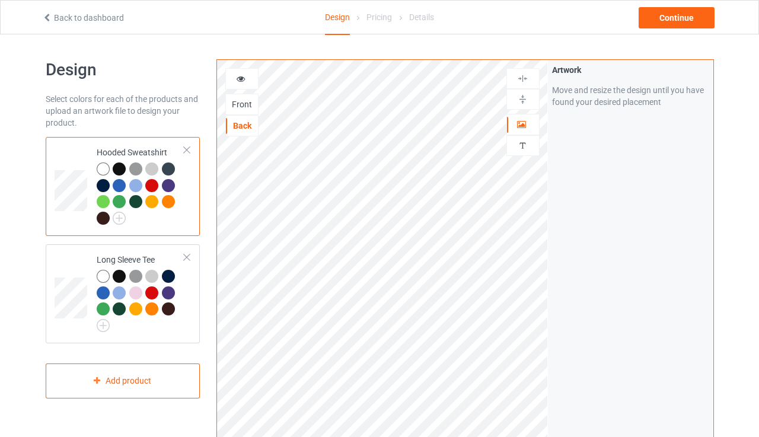
click at [120, 168] on div at bounding box center [119, 169] width 13 height 13
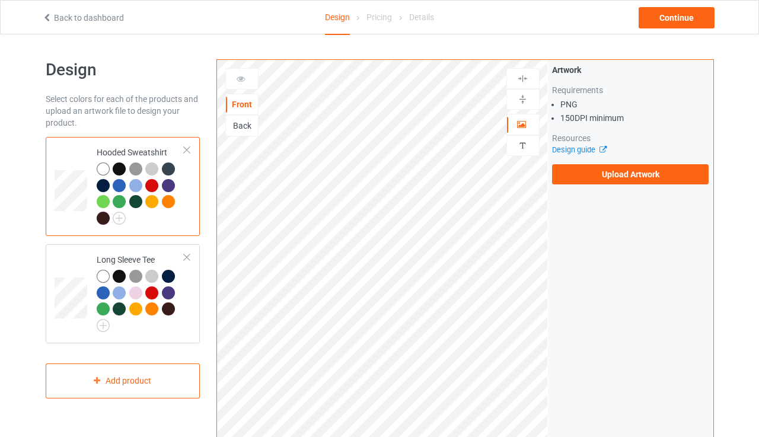
click at [121, 183] on div at bounding box center [119, 185] width 13 height 13
click at [179, 173] on div at bounding box center [141, 195] width 88 height 65
click at [169, 164] on div at bounding box center [168, 169] width 13 height 13
click at [153, 164] on div at bounding box center [151, 169] width 13 height 13
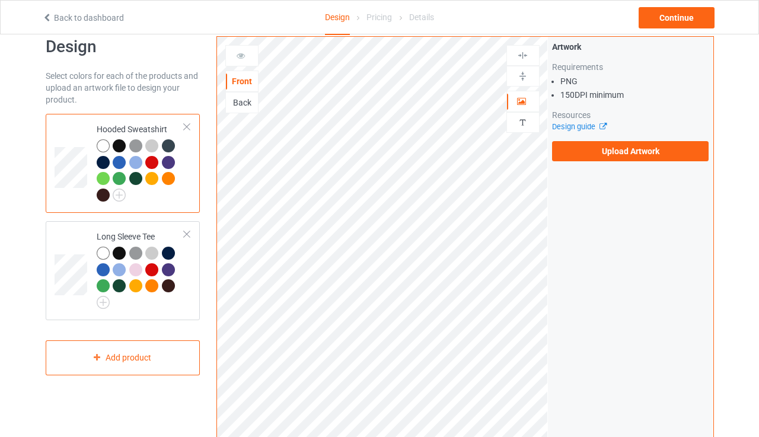
scroll to position [11, 0]
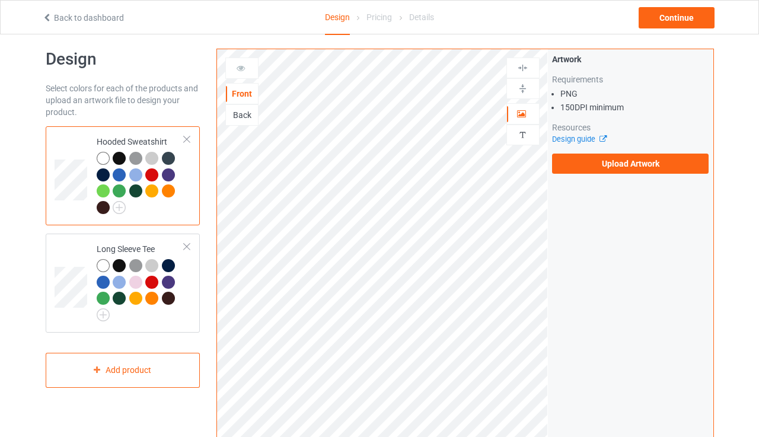
click at [185, 139] on div at bounding box center [187, 139] width 8 height 8
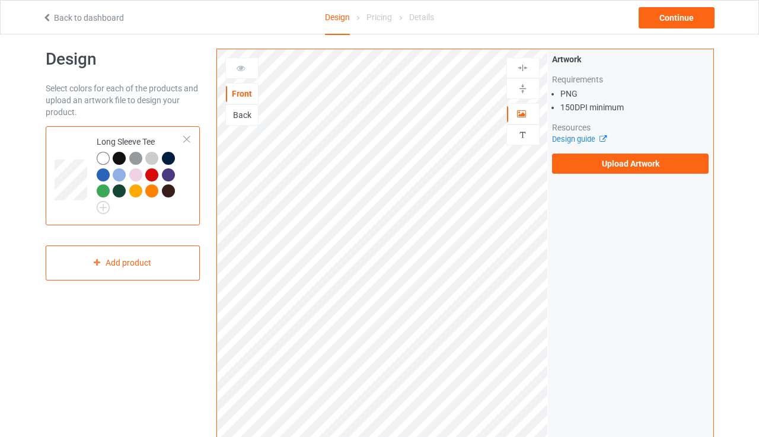
click at [187, 140] on div at bounding box center [187, 139] width 8 height 8
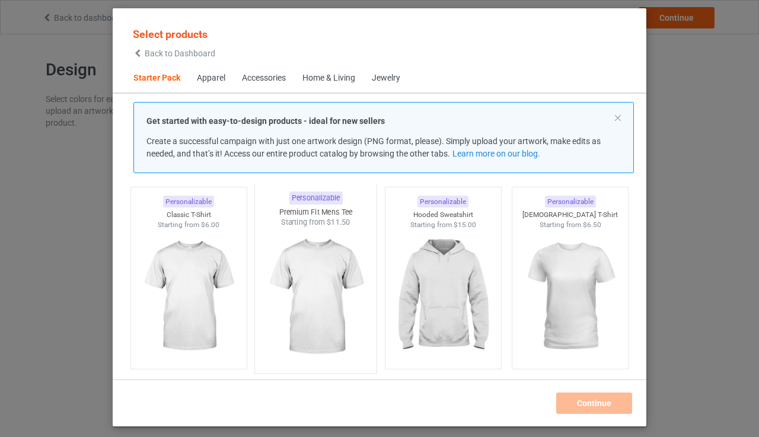
scroll to position [37, 0]
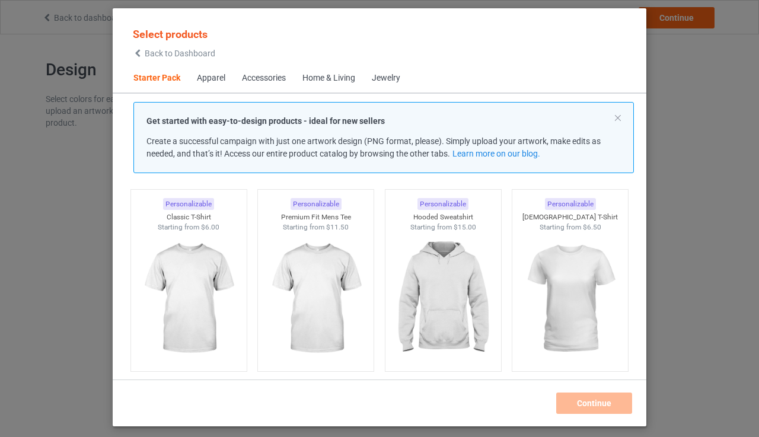
click at [372, 145] on div "Get started with easy-to-design products - ideal for new sellers Create a succe…" at bounding box center [384, 137] width 475 height 45
click at [711, 437] on div "Select products Back to Dashboard Starter Pack Apparel Accessories Home & Livin…" at bounding box center [379, 218] width 759 height 437
click at [726, 352] on div "Select products Back to Dashboard Starter Pack Apparel Accessories Home & Livin…" at bounding box center [379, 218] width 759 height 437
